Goal: Task Accomplishment & Management: Manage account settings

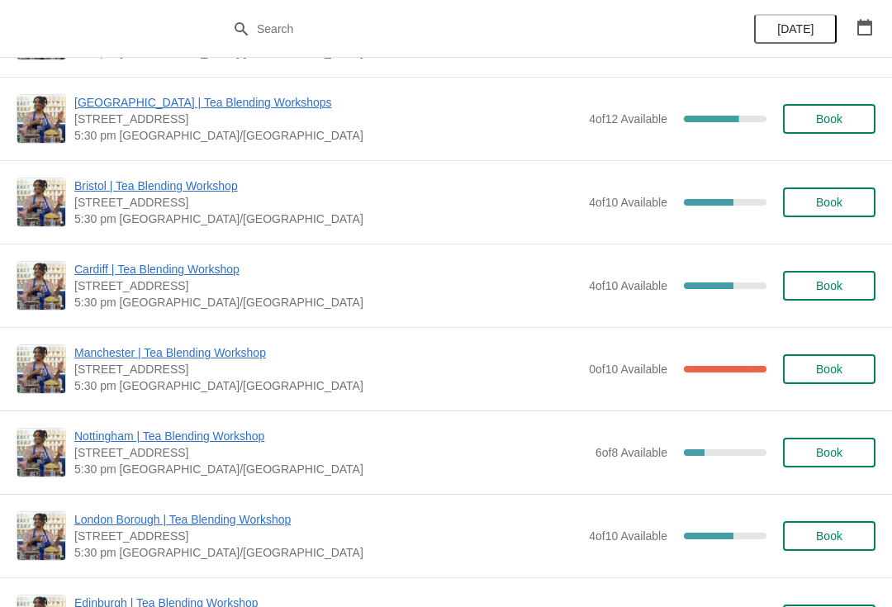
scroll to position [327, 0]
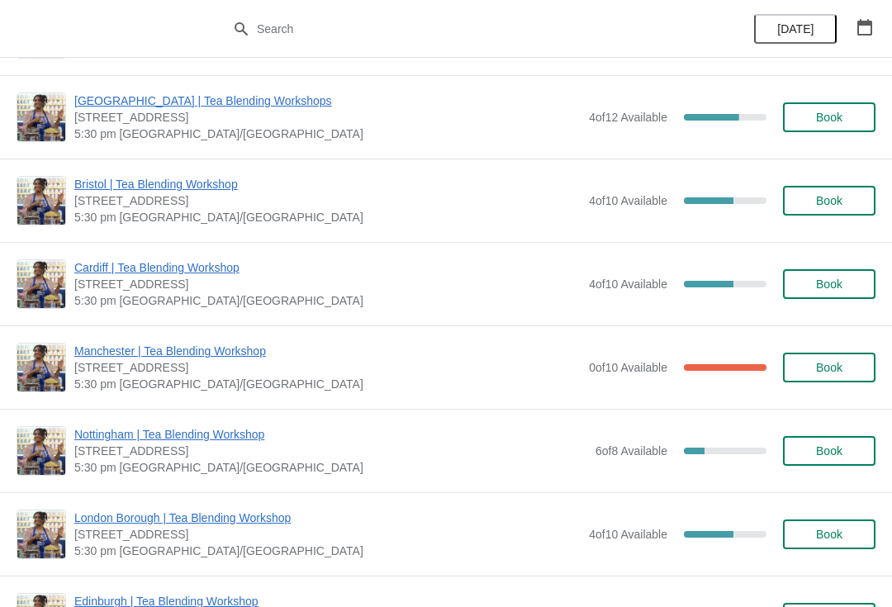
click at [115, 270] on span "Cardiff | Tea Blending Workshop" at bounding box center [327, 267] width 506 height 17
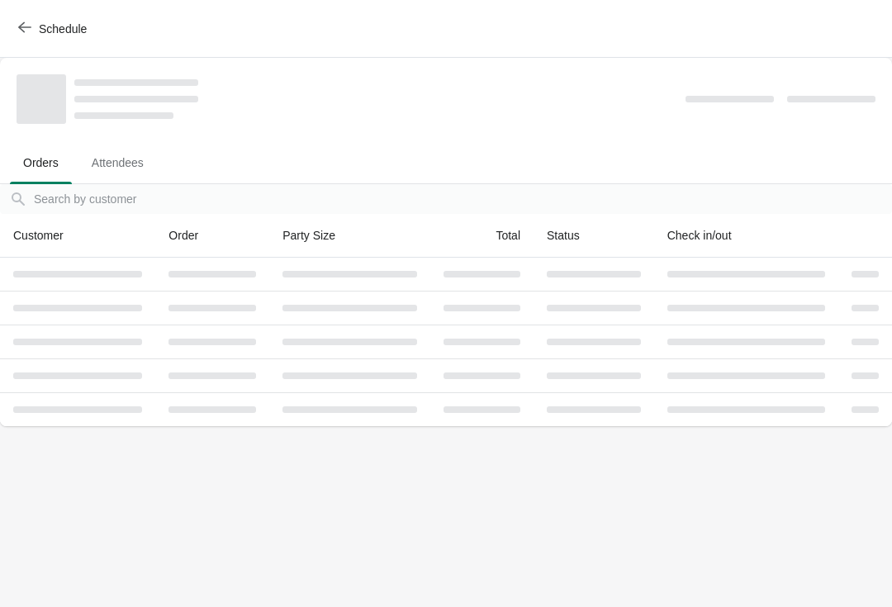
scroll to position [0, 0]
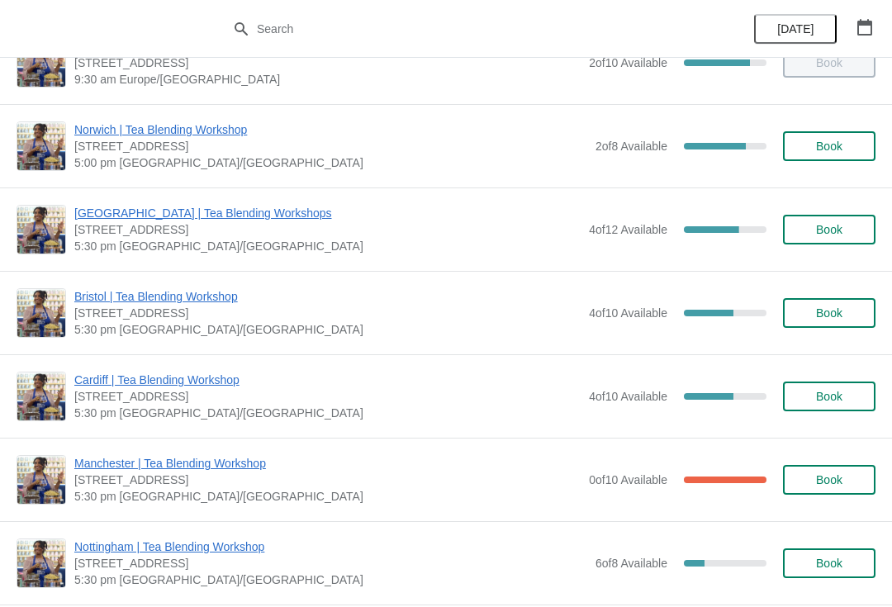
scroll to position [217, 0]
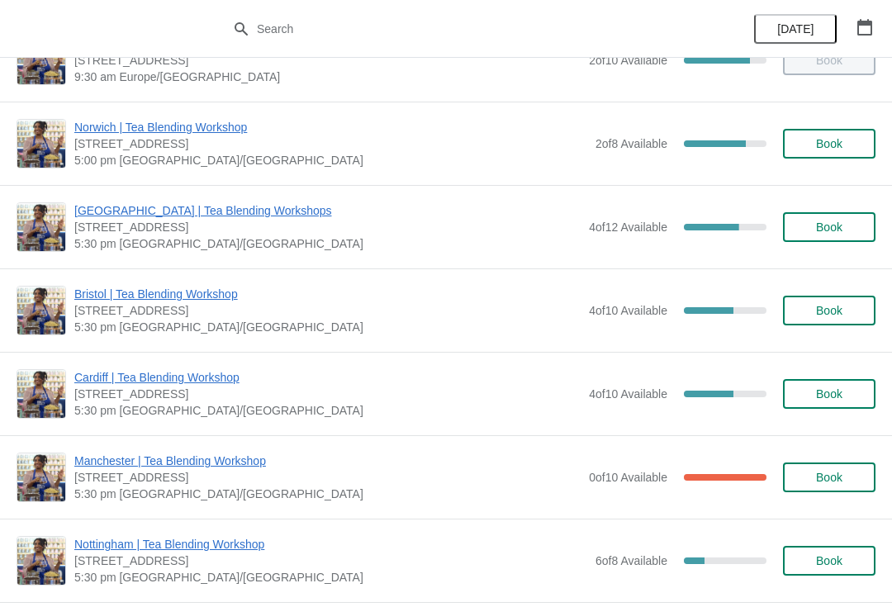
click at [212, 377] on span "Cardiff | Tea Blending Workshop" at bounding box center [327, 377] width 506 height 17
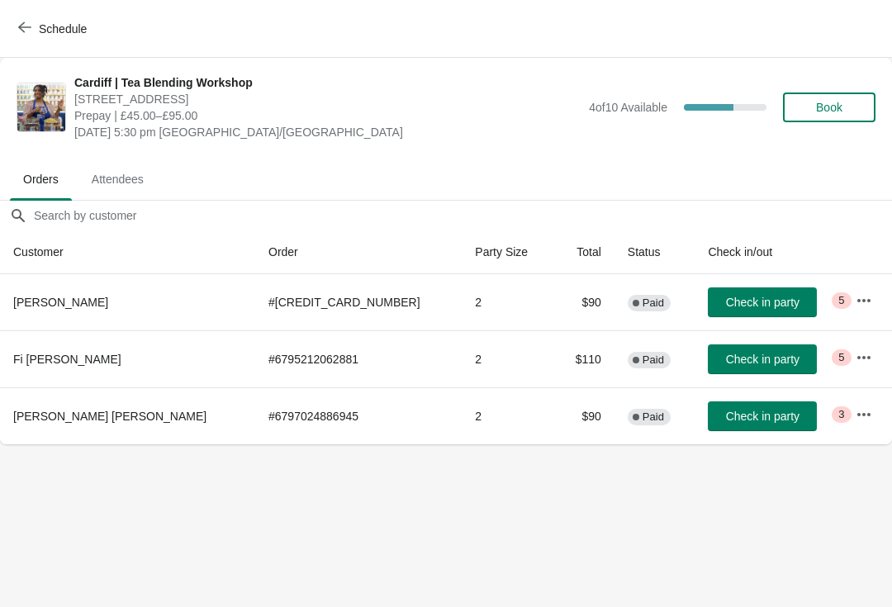
click at [858, 298] on icon "button" at bounding box center [863, 300] width 17 height 17
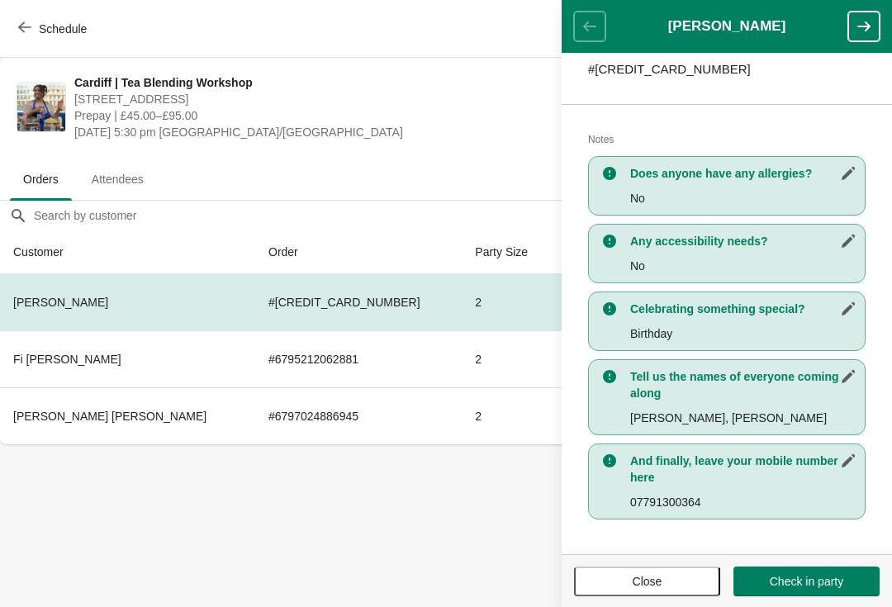
scroll to position [287, 0]
click at [428, 489] on body "Schedule Cardiff | Tea Blending Workshop 1-3 Royal Arcade, Cardiff CF10 1AE, UK…" at bounding box center [446, 303] width 892 height 607
click at [868, 25] on icon "button" at bounding box center [863, 26] width 13 height 10
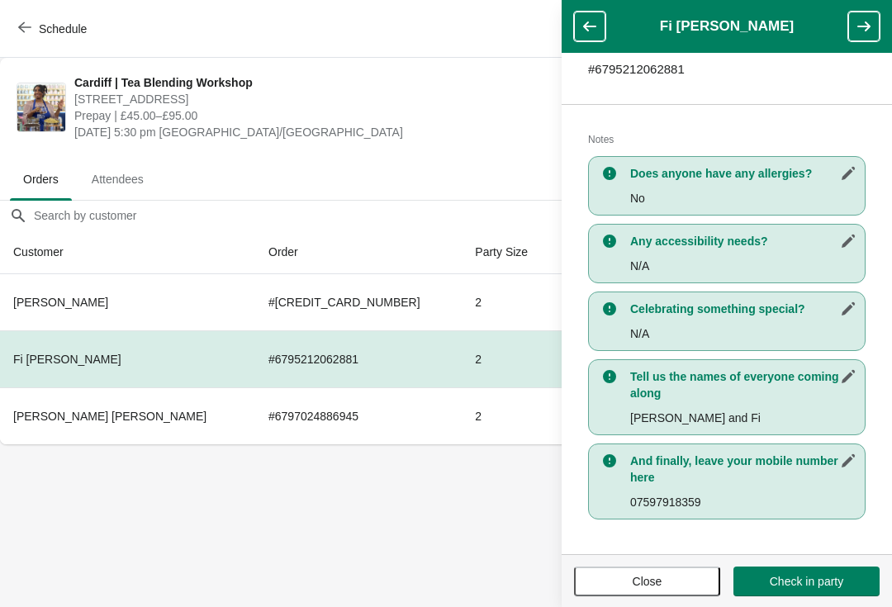
click at [865, 29] on icon "button" at bounding box center [863, 26] width 17 height 17
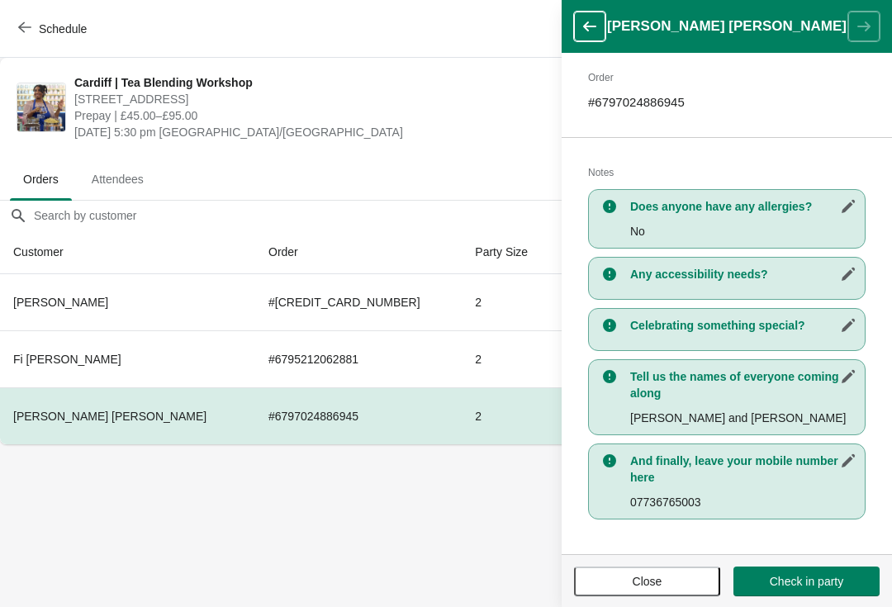
scroll to position [254, 0]
click at [588, 19] on icon "button" at bounding box center [589, 26] width 17 height 17
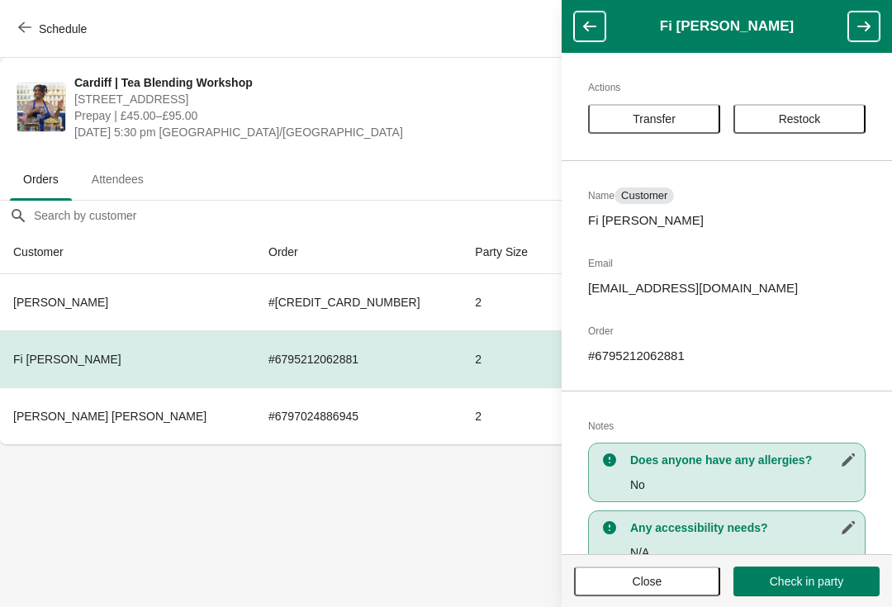
click at [642, 579] on span "Close" at bounding box center [648, 581] width 30 height 13
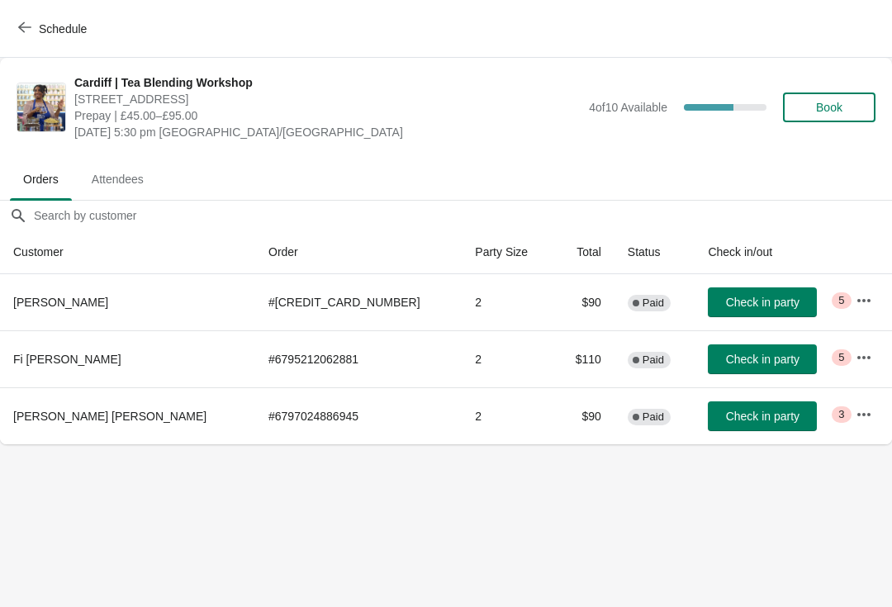
click at [107, 178] on span "Attendees" at bounding box center [117, 179] width 78 height 30
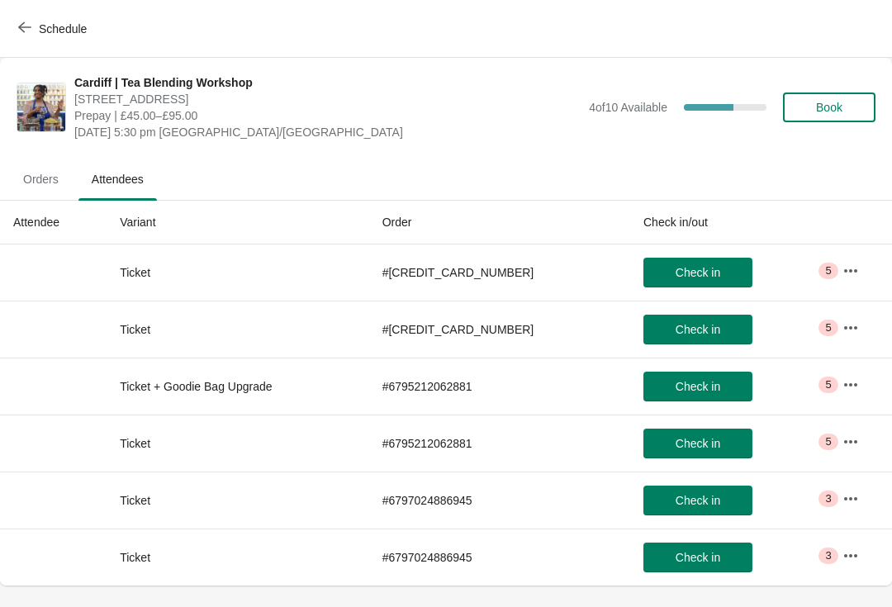
click at [844, 380] on icon "button" at bounding box center [850, 385] width 17 height 17
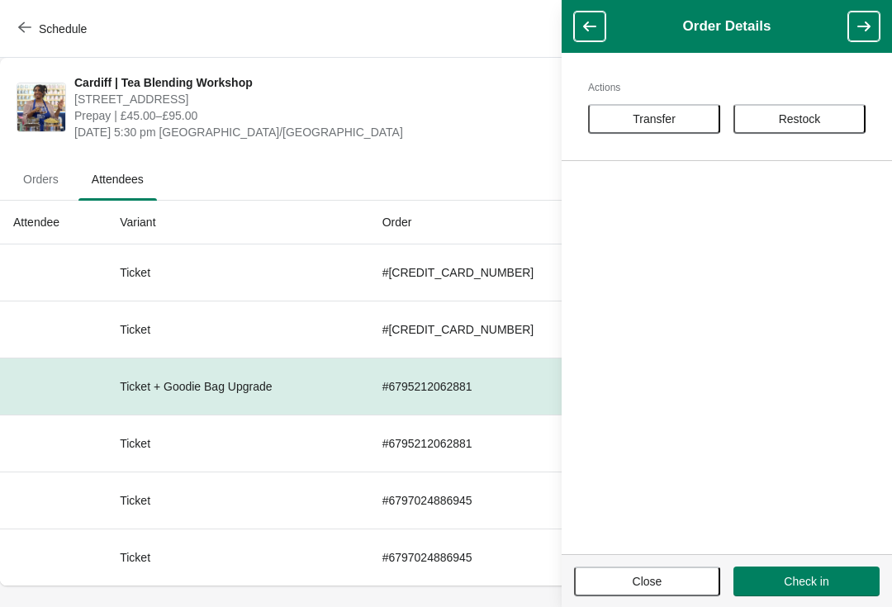
click at [575, 26] on button "button" at bounding box center [589, 27] width 31 height 30
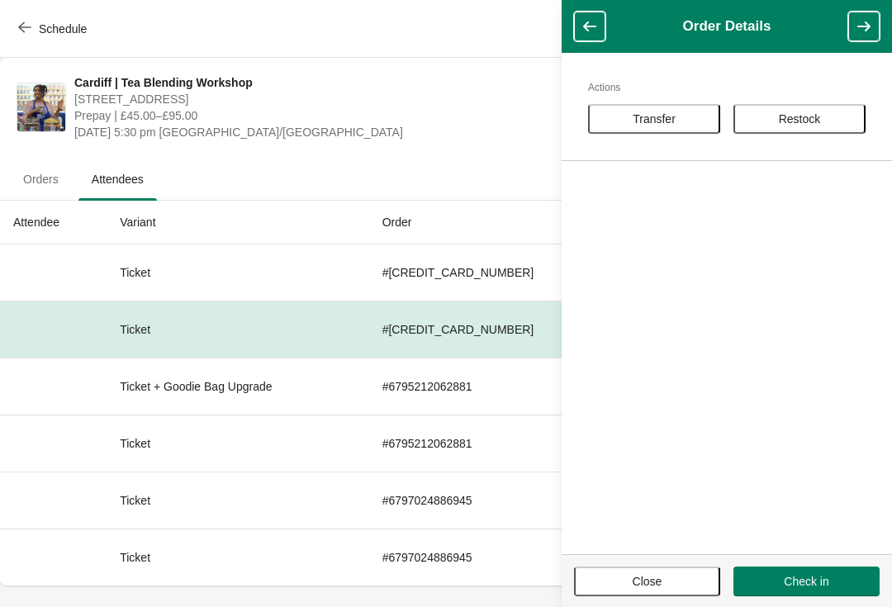
click at [635, 569] on button "Close" at bounding box center [647, 581] width 146 height 30
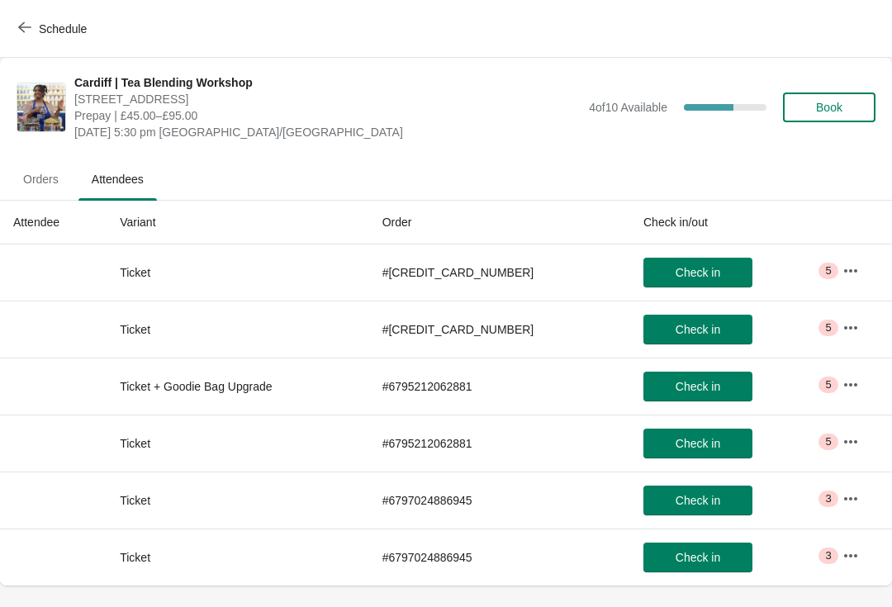
click at [31, 25] on icon "button" at bounding box center [24, 27] width 13 height 13
